Goal: Find specific page/section: Find specific page/section

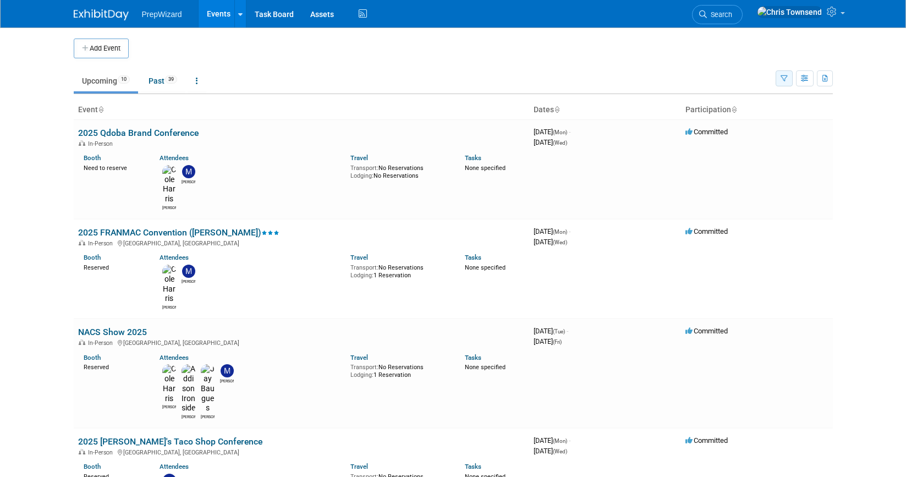
click at [784, 79] on icon "button" at bounding box center [783, 78] width 7 height 7
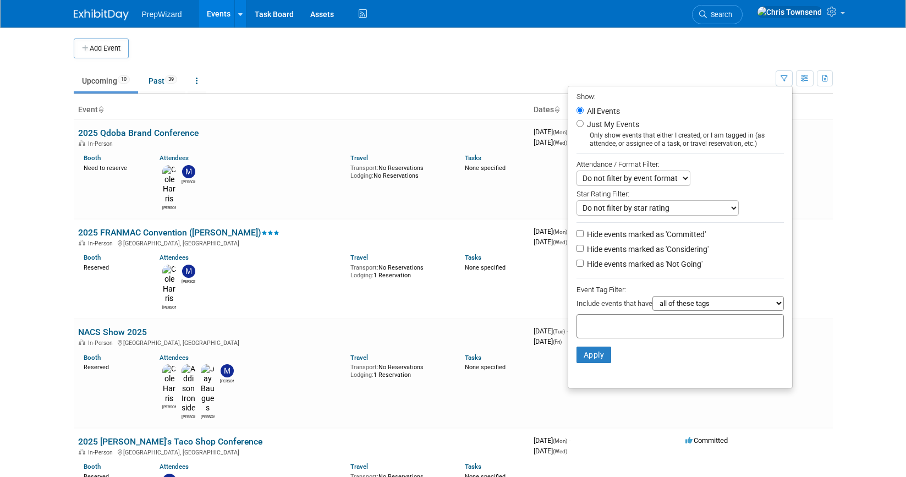
click at [740, 74] on ul "Upcoming 10 Past 39 All Events 49 Past and Upcoming Grouped Annually Events gro…" at bounding box center [425, 81] width 702 height 25
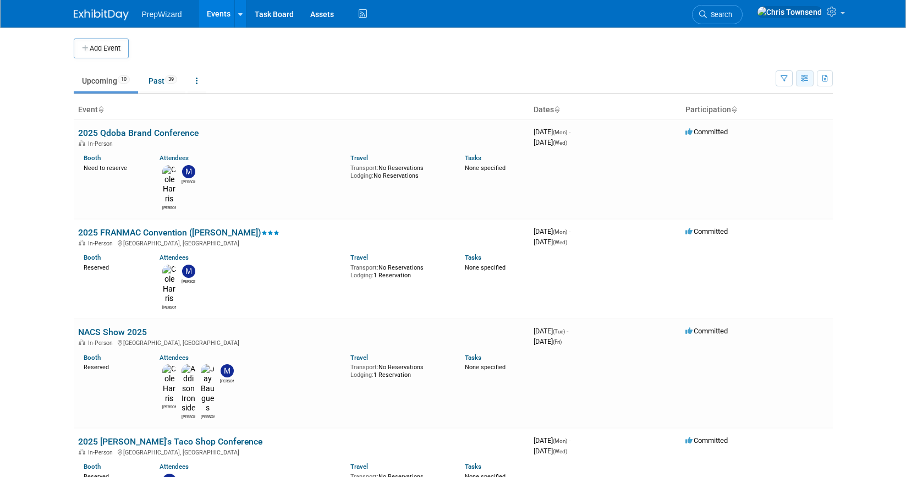
click at [806, 81] on icon "button" at bounding box center [805, 78] width 8 height 7
click at [749, 121] on link "List View" at bounding box center [758, 116] width 92 height 15
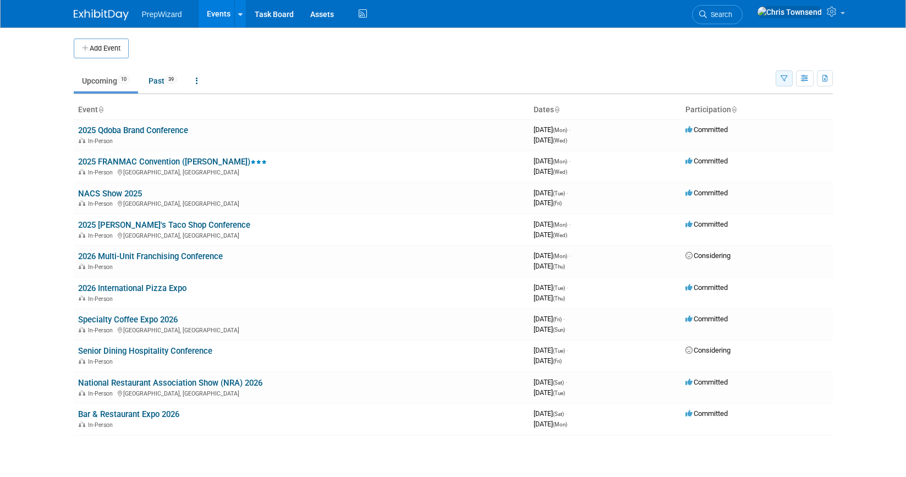
click at [785, 81] on icon "button" at bounding box center [783, 78] width 7 height 7
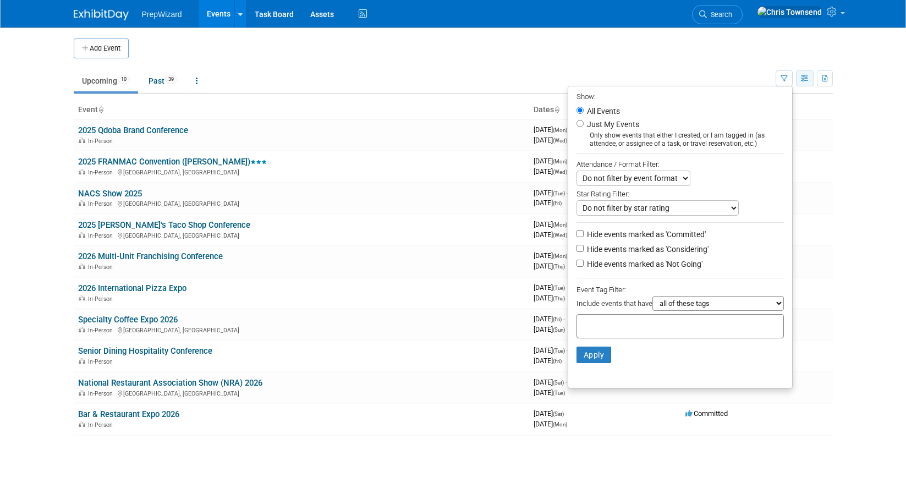
click at [807, 81] on icon "button" at bounding box center [805, 78] width 8 height 7
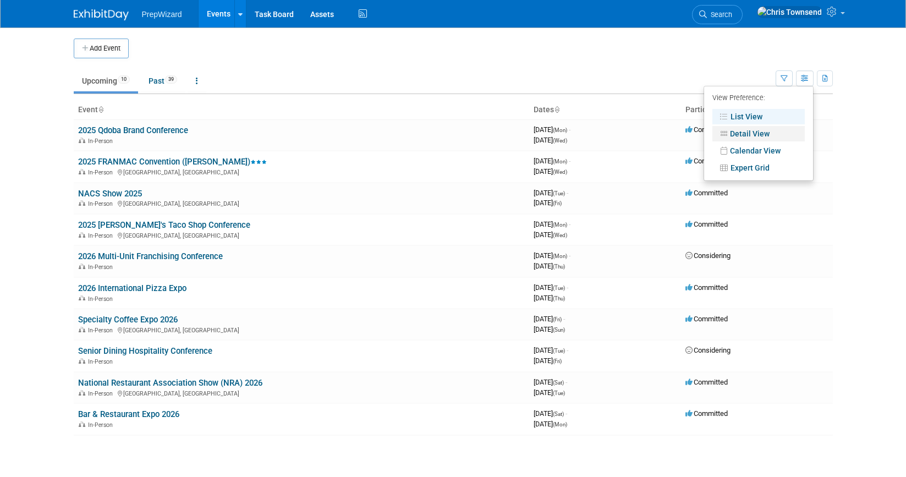
click at [754, 135] on link "Detail View" at bounding box center [758, 133] width 92 height 15
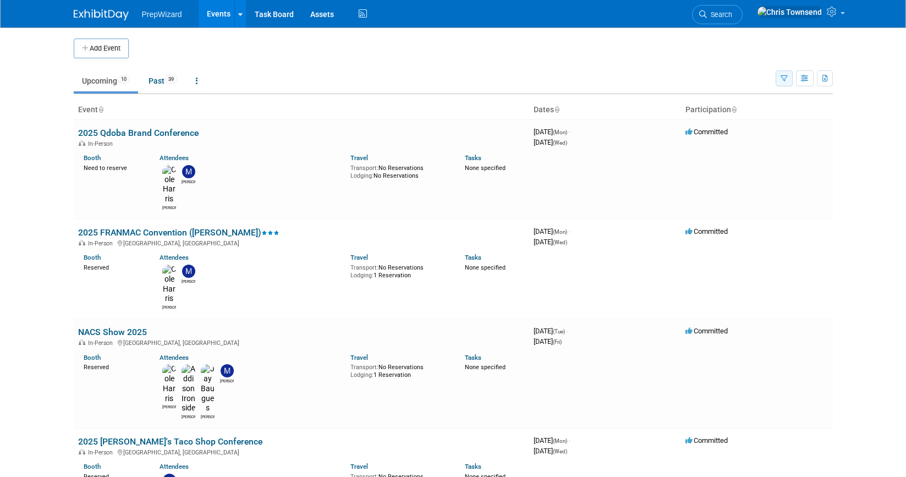
click at [783, 81] on icon "button" at bounding box center [783, 78] width 7 height 7
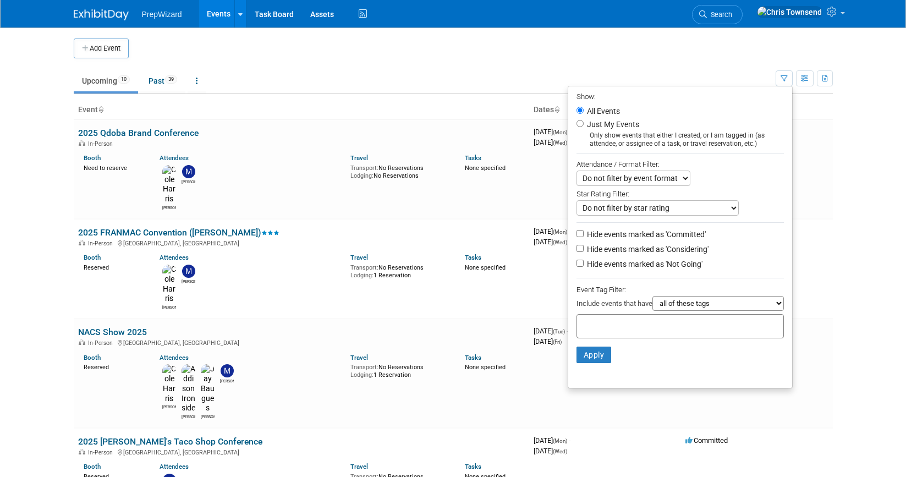
click at [729, 70] on ul "Upcoming 10 Past 39 All Events 49 Past and Upcoming Grouped Annually Events gro…" at bounding box center [425, 81] width 702 height 25
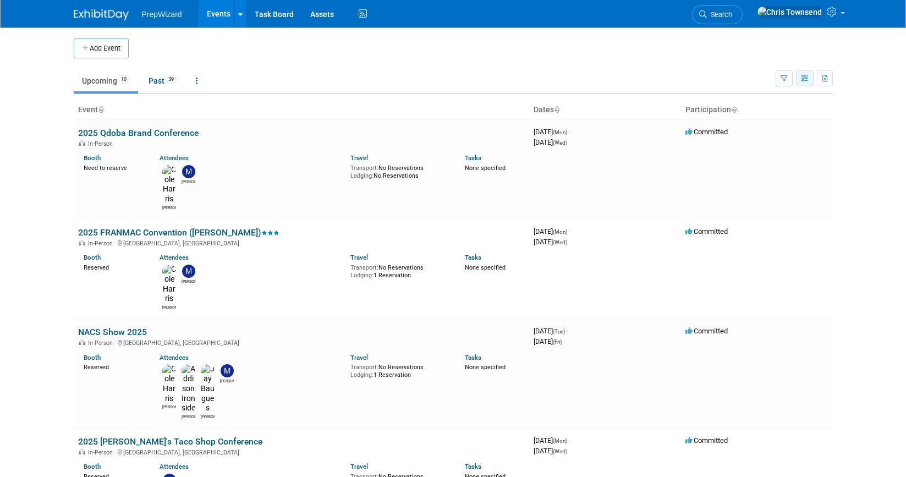
click at [807, 82] on icon "button" at bounding box center [805, 78] width 8 height 7
click at [734, 74] on ul "Upcoming 10 Past 39 All Events 49 Past and Upcoming Grouped Annually Events gro…" at bounding box center [425, 81] width 702 height 25
click at [198, 80] on icon at bounding box center [197, 81] width 2 height 8
click at [253, 54] on td at bounding box center [462, 48] width 667 height 20
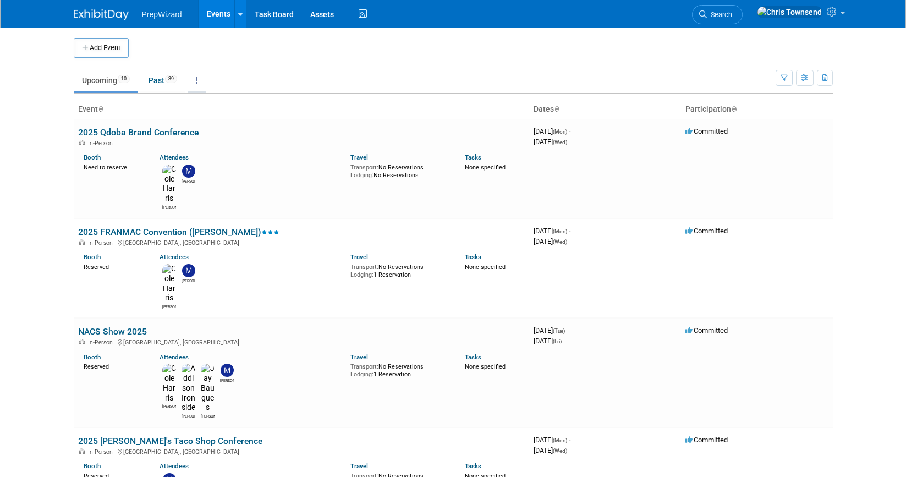
click at [201, 81] on link at bounding box center [197, 80] width 19 height 21
